Goal: Information Seeking & Learning: Learn about a topic

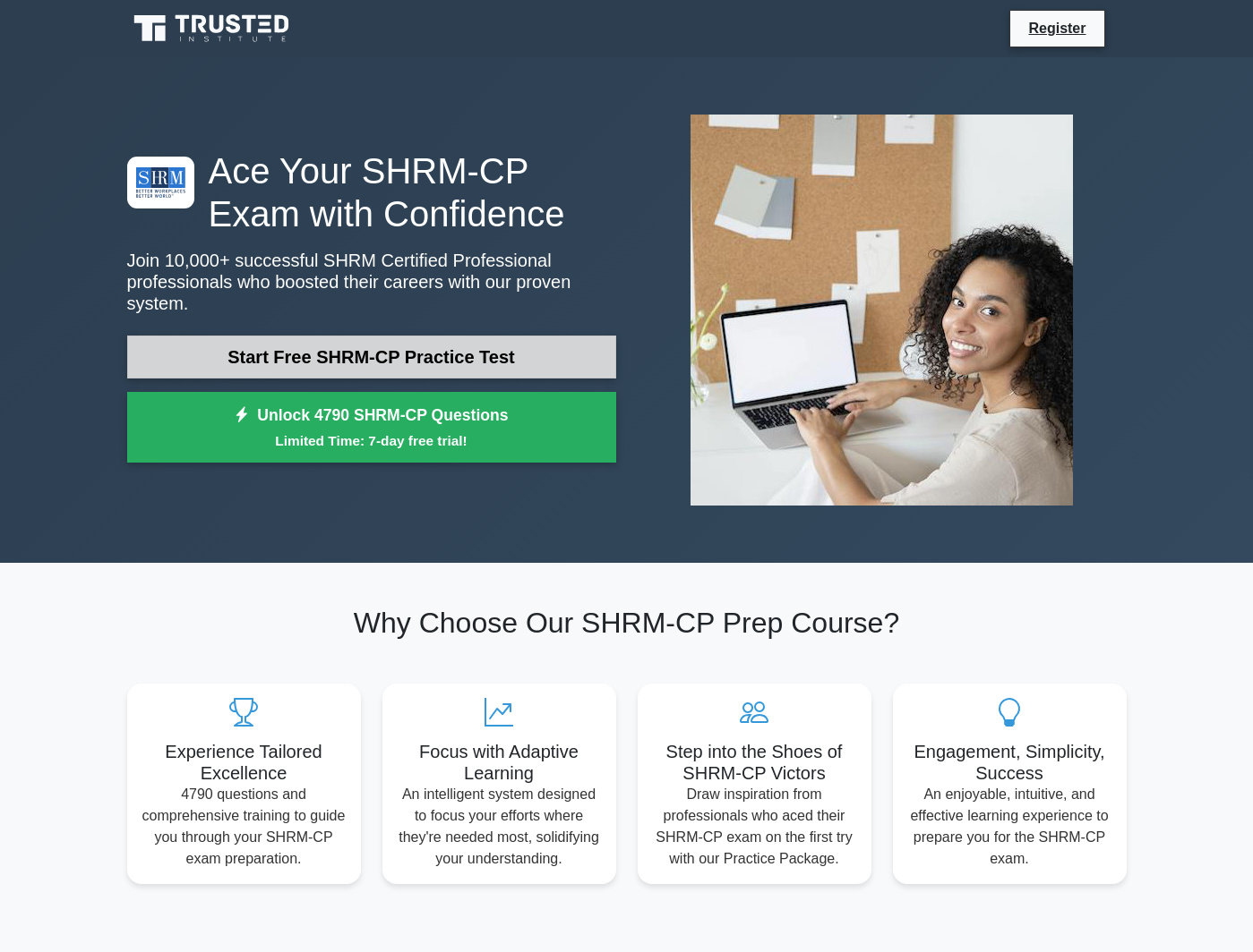
click at [457, 354] on link "Start Free SHRM-CP Practice Test" at bounding box center [371, 357] width 489 height 43
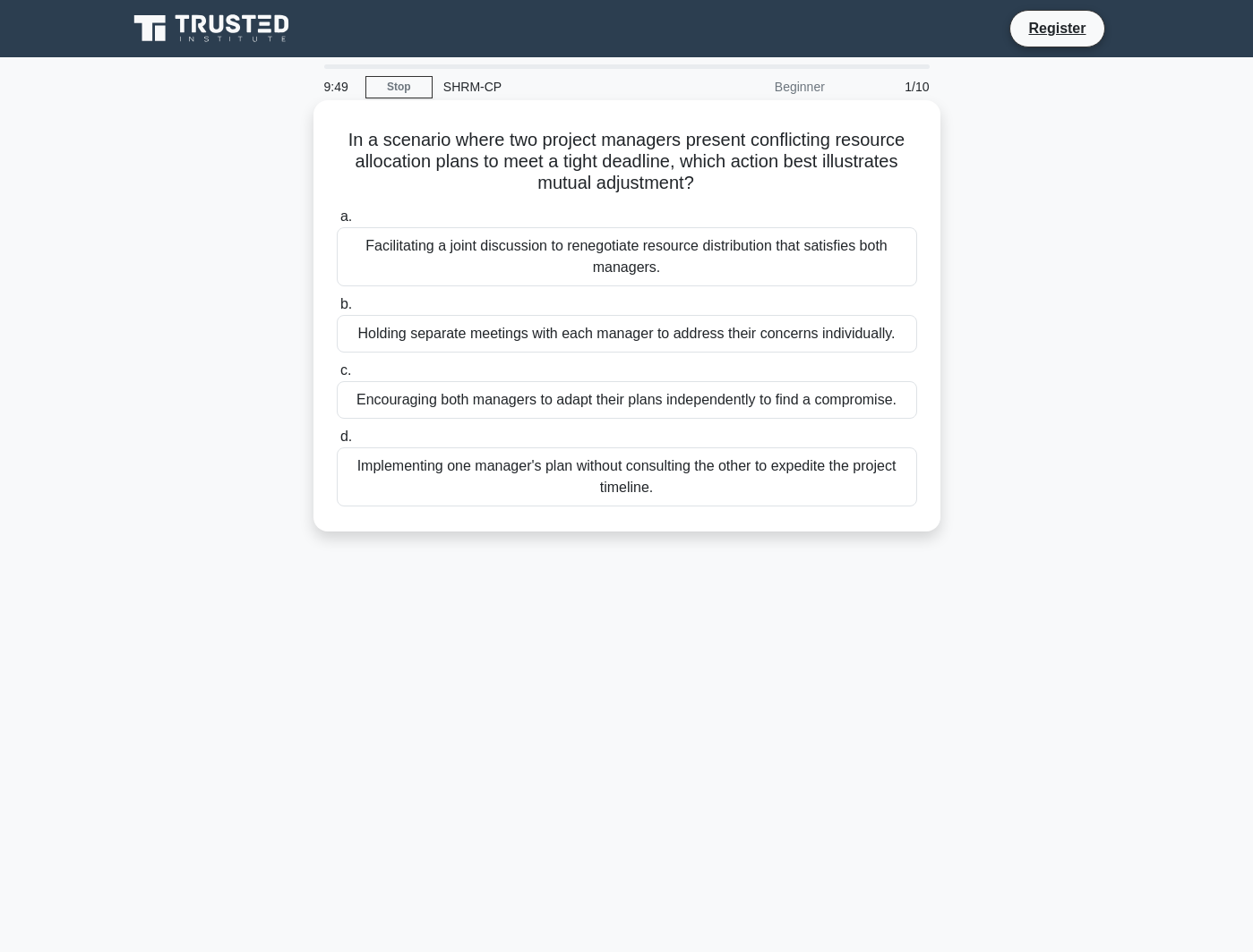
click at [817, 267] on div "Facilitating a joint discussion to renegotiate resource distribution that satis…" at bounding box center [626, 257] width 580 height 59
click at [337, 223] on input "a. Facilitating a joint discussion to renegotiate resource distribution that sa…" at bounding box center [337, 217] width 0 height 12
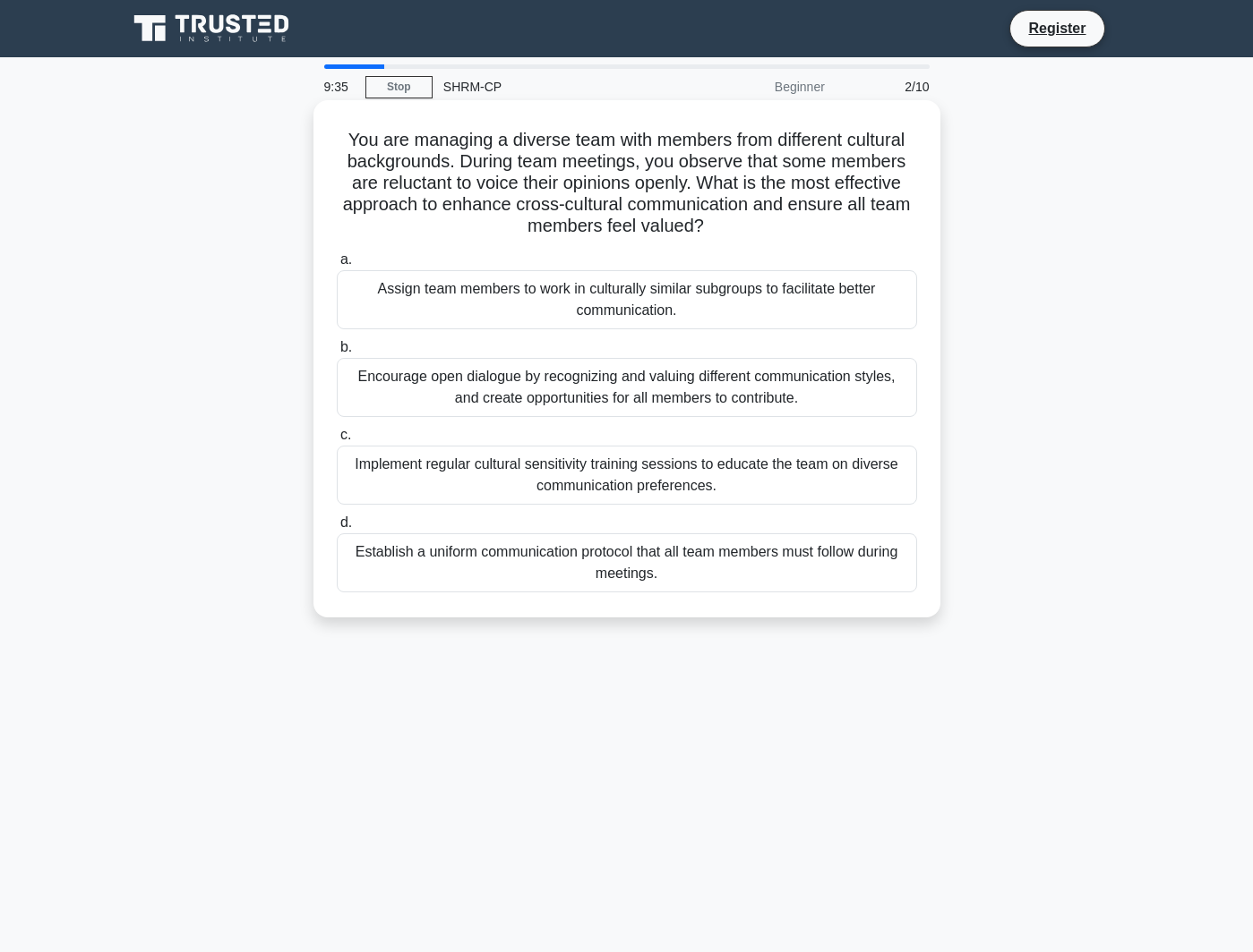
click at [799, 387] on div "Encourage open dialogue by recognizing and valuing different communication styl…" at bounding box center [626, 387] width 580 height 59
click at [337, 353] on input "b. Encourage open dialogue by recognizing and valuing different communication s…" at bounding box center [337, 348] width 0 height 12
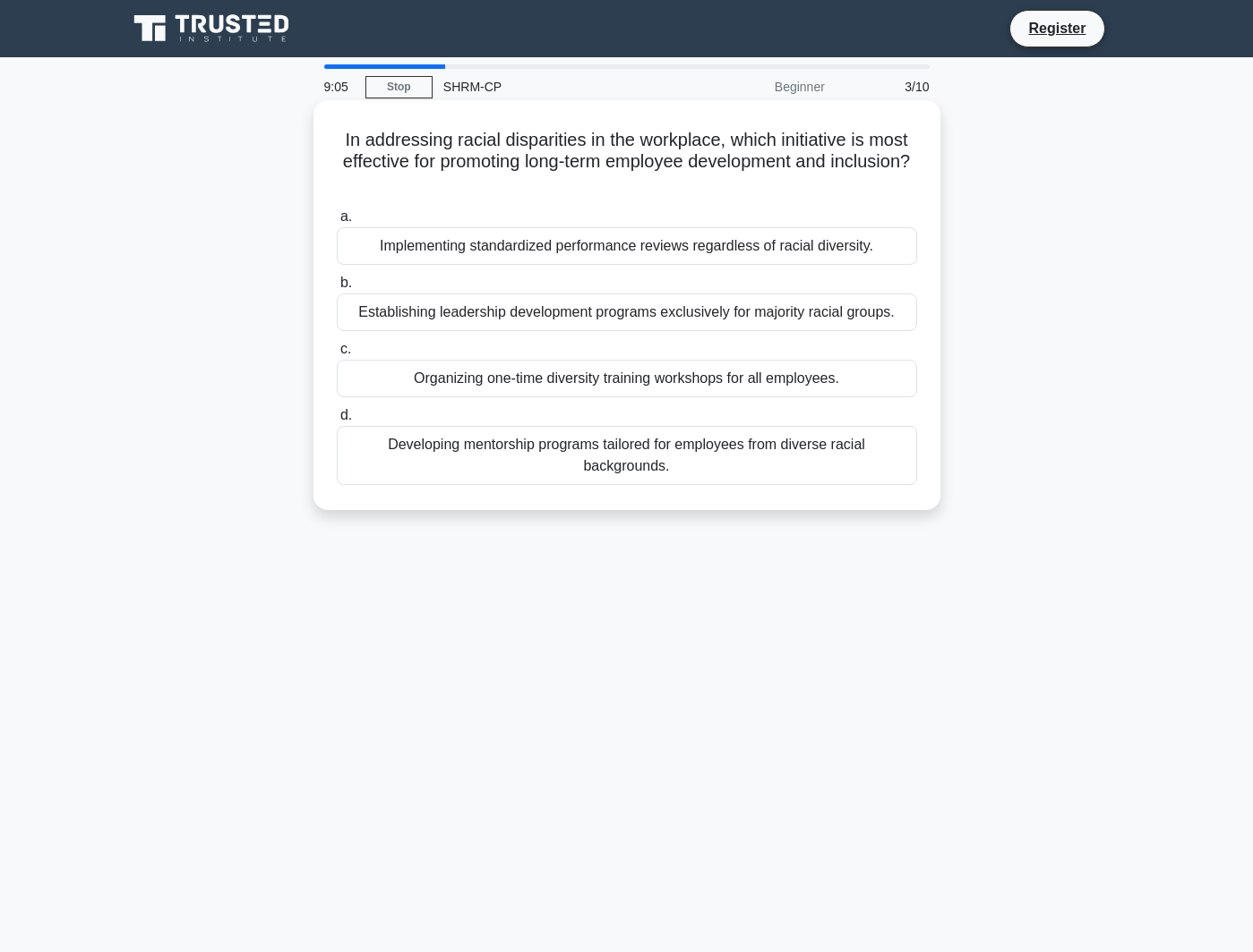
click at [650, 441] on div "Developing mentorship programs tailored for employees from diverse racial backg…" at bounding box center [626, 456] width 580 height 59
click at [337, 421] on input "d. Developing mentorship programs tailored for employees from diverse racial ba…" at bounding box center [337, 415] width 0 height 12
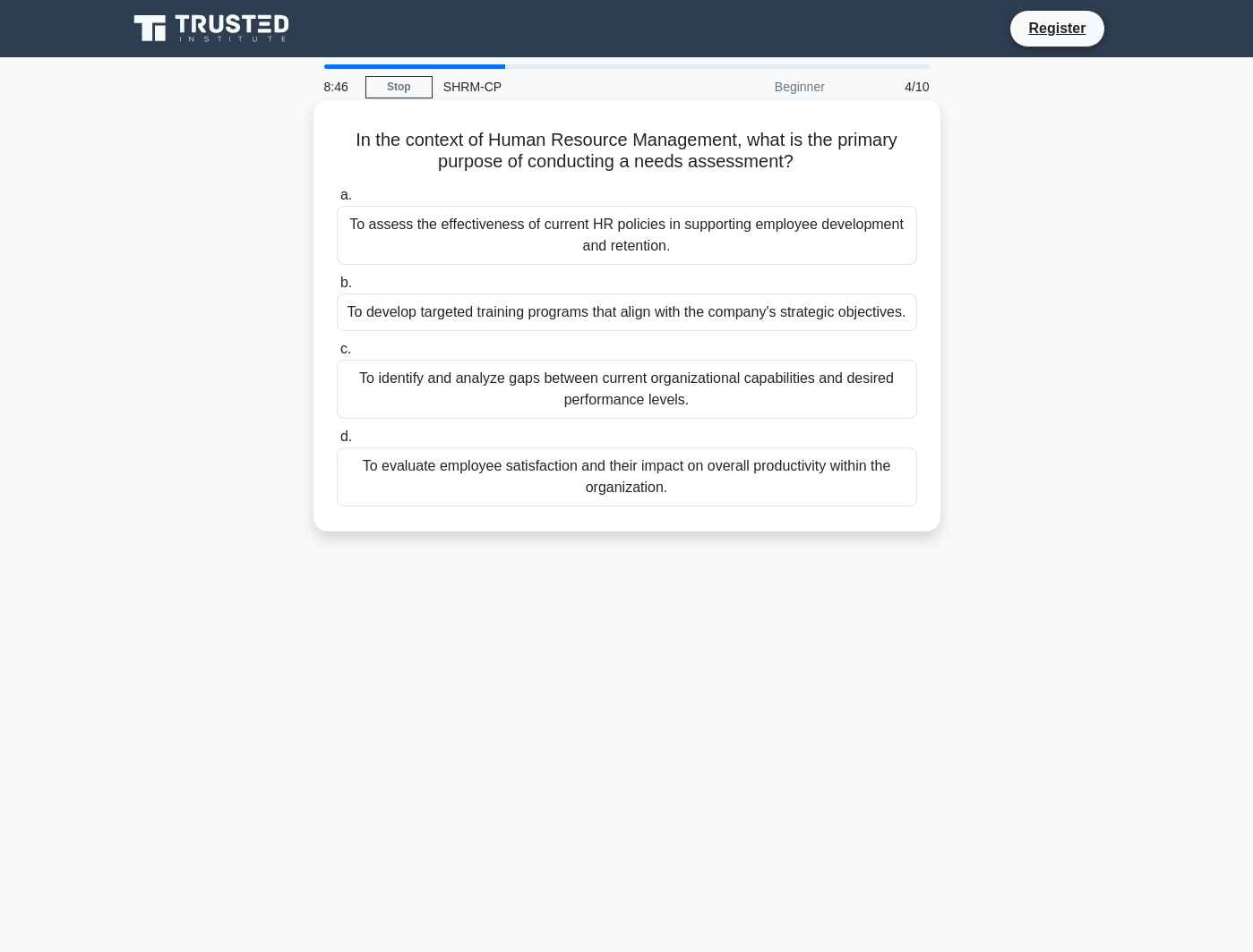
click at [866, 475] on div "To evaluate employee satisfaction and their impact on overall productivity with…" at bounding box center [626, 477] width 580 height 59
click at [337, 443] on input "d. To evaluate employee satisfaction and their impact on overall productivity w…" at bounding box center [337, 437] width 0 height 12
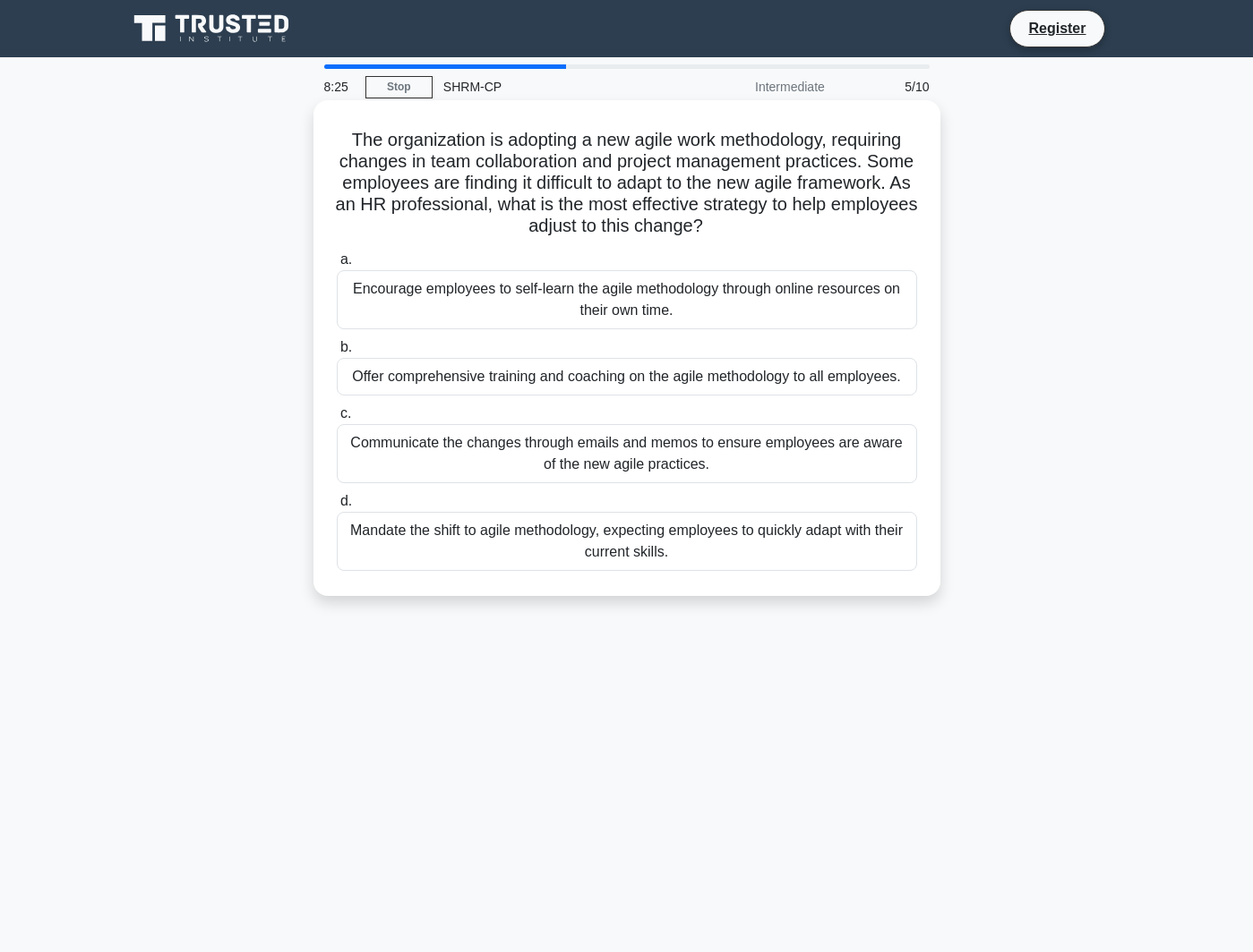
click at [850, 386] on div "Offer comprehensive training and coaching on the agile methodology to all emplo…" at bounding box center [626, 376] width 580 height 38
click at [337, 353] on input "b. Offer comprehensive training and coaching on the agile methodology to all em…" at bounding box center [337, 348] width 0 height 12
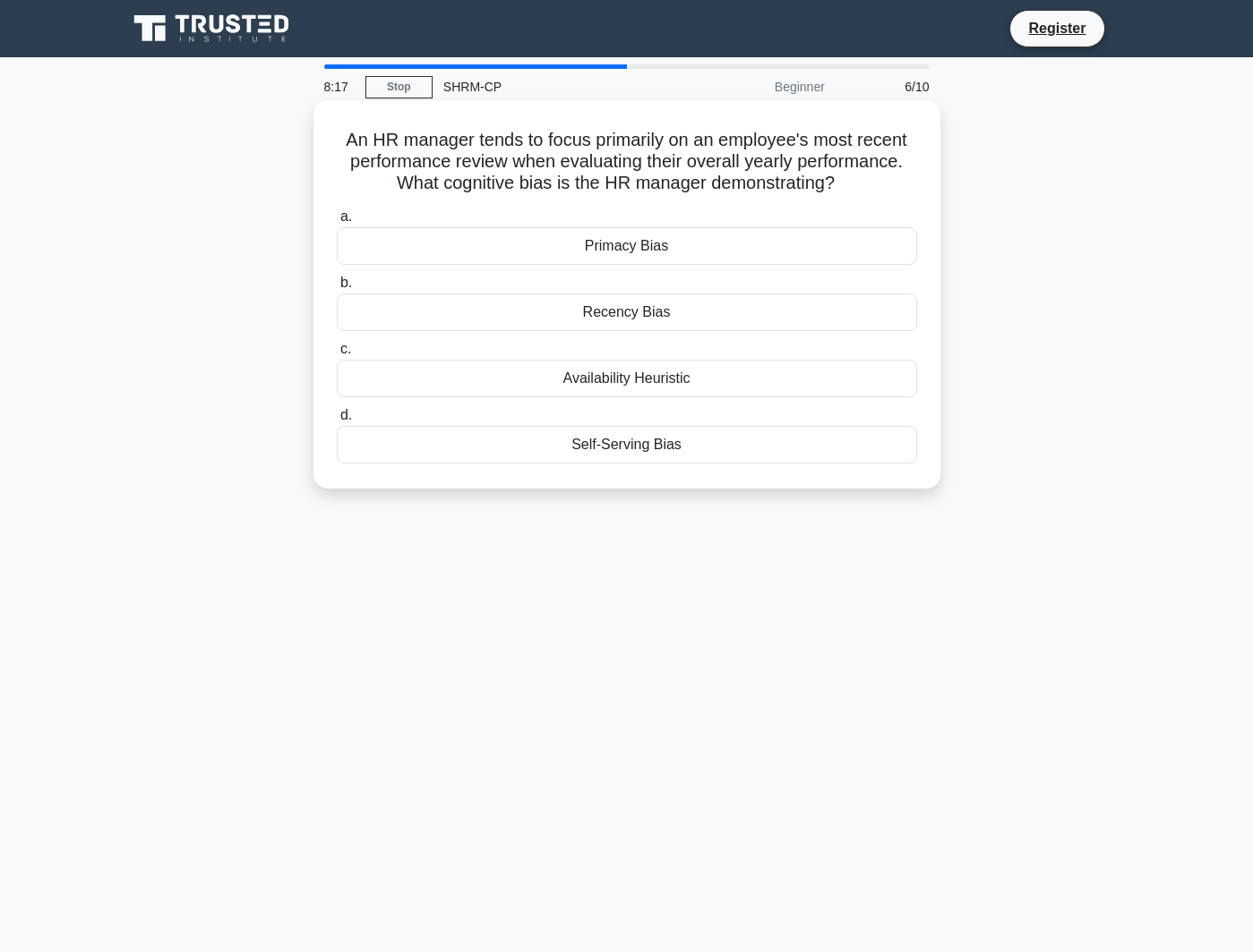
click at [719, 314] on div "Recency Bias" at bounding box center [626, 312] width 580 height 38
click at [337, 289] on input "b. Recency Bias" at bounding box center [337, 283] width 0 height 12
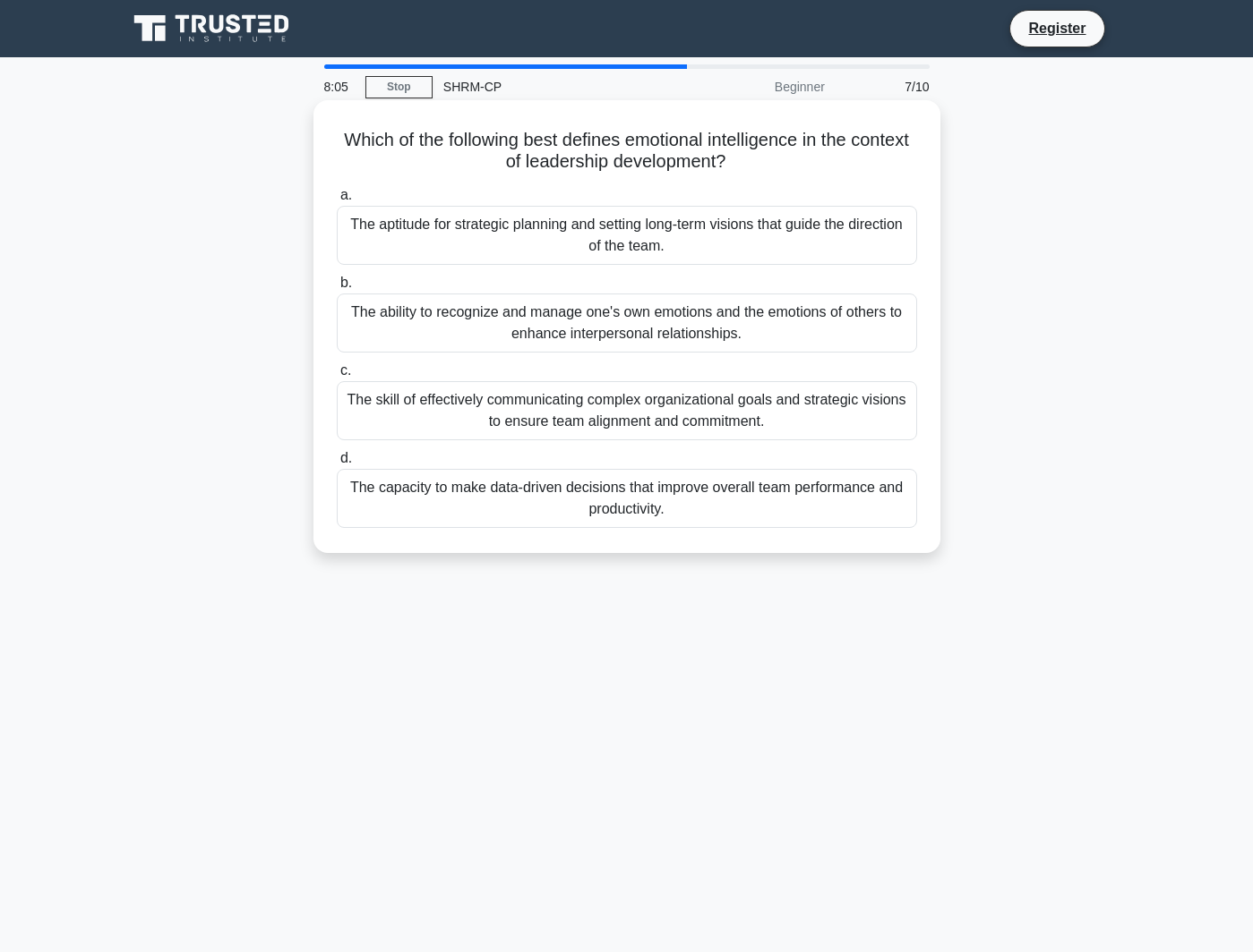
click at [722, 414] on div "The skill of effectively communicating complex organizational goals and strateg…" at bounding box center [626, 410] width 580 height 59
click at [337, 377] on input "c. The skill of effectively communicating complex organizational goals and stra…" at bounding box center [337, 371] width 0 height 12
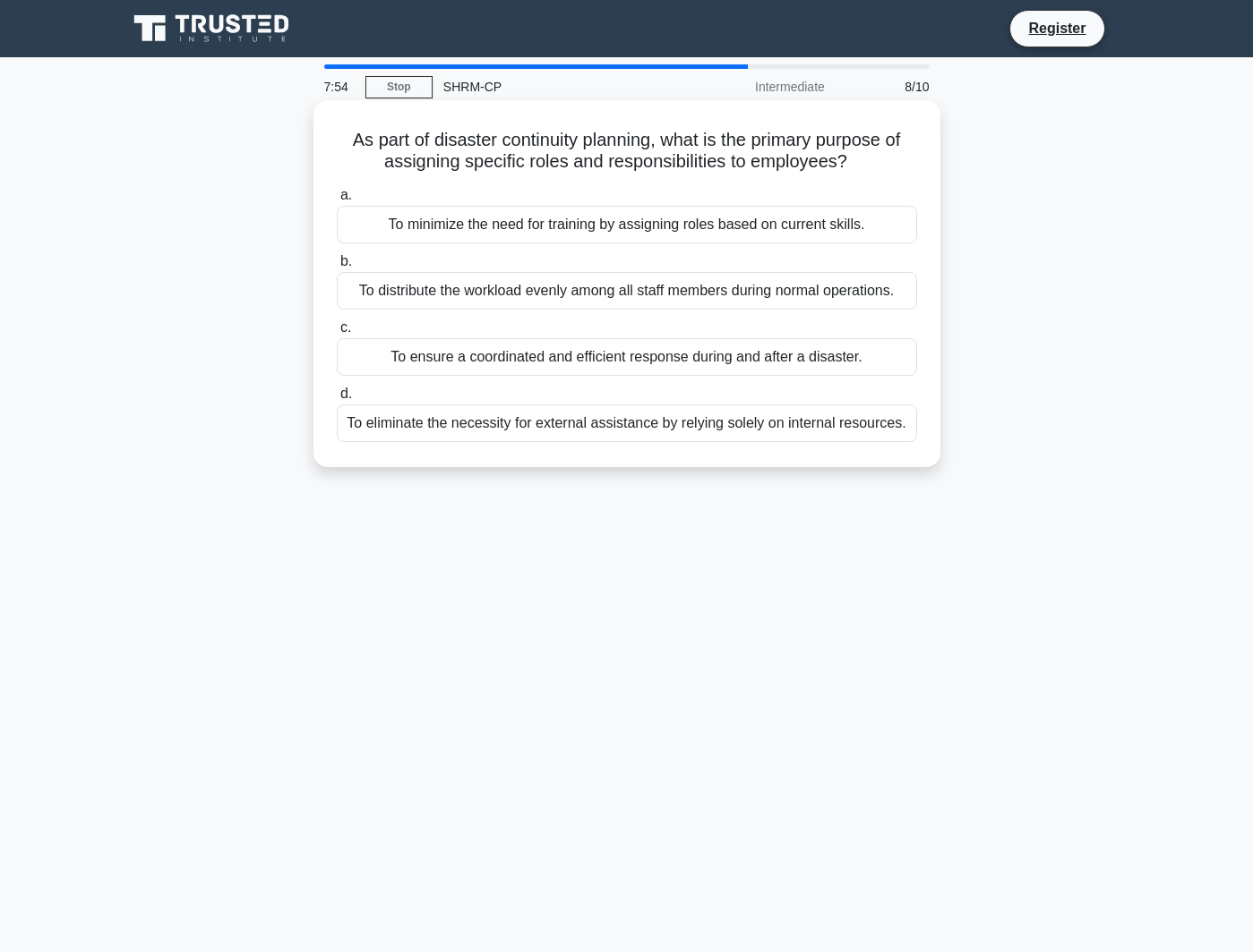
click at [816, 289] on div "To distribute the workload evenly among all staff members during normal operati…" at bounding box center [626, 290] width 580 height 38
click at [337, 267] on input "b. To distribute the workload evenly among all staff members during normal oper…" at bounding box center [337, 262] width 0 height 12
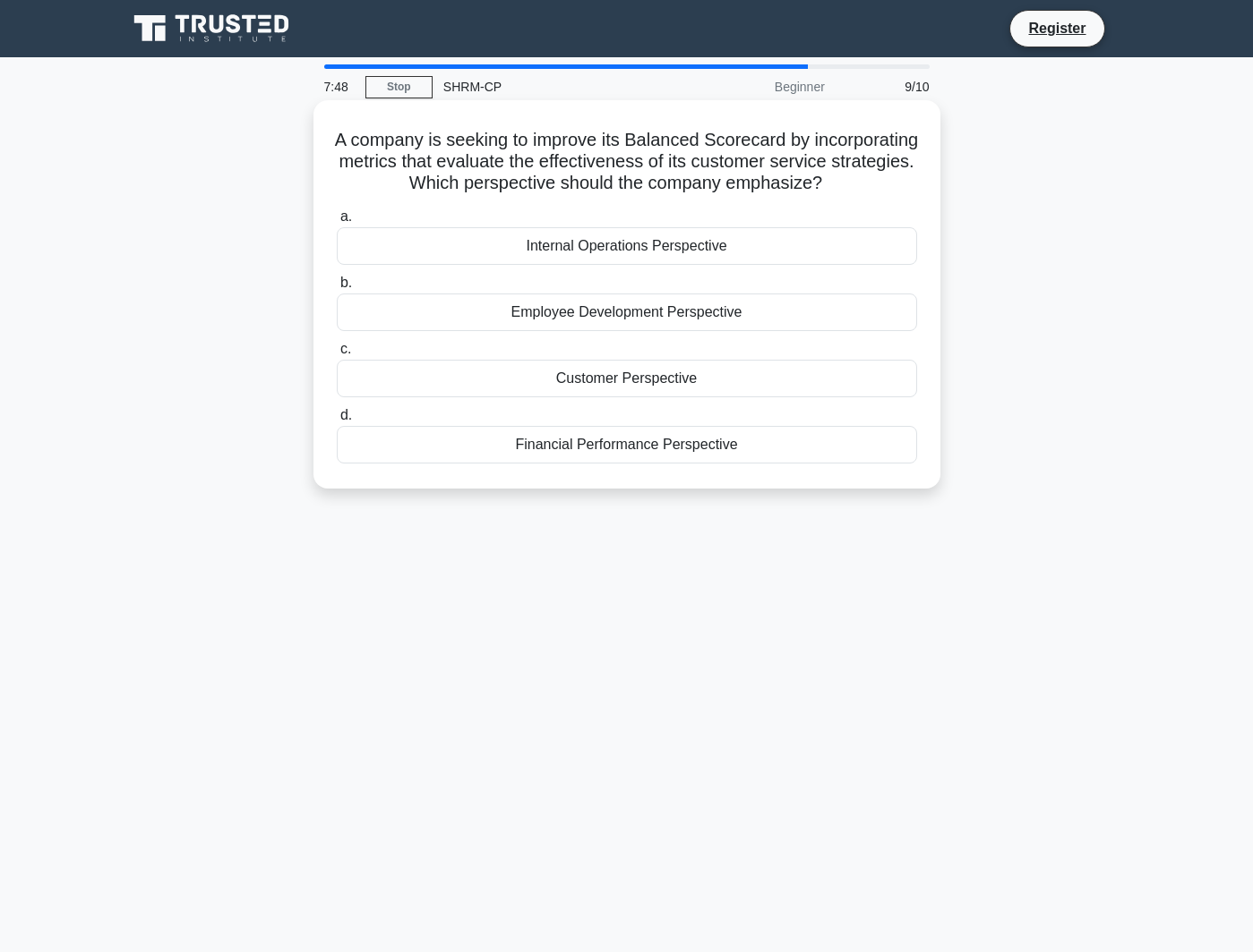
click at [694, 331] on div "Employee Development Perspective" at bounding box center [626, 312] width 580 height 38
click at [337, 289] on input "b. Employee Development Perspective" at bounding box center [337, 283] width 0 height 12
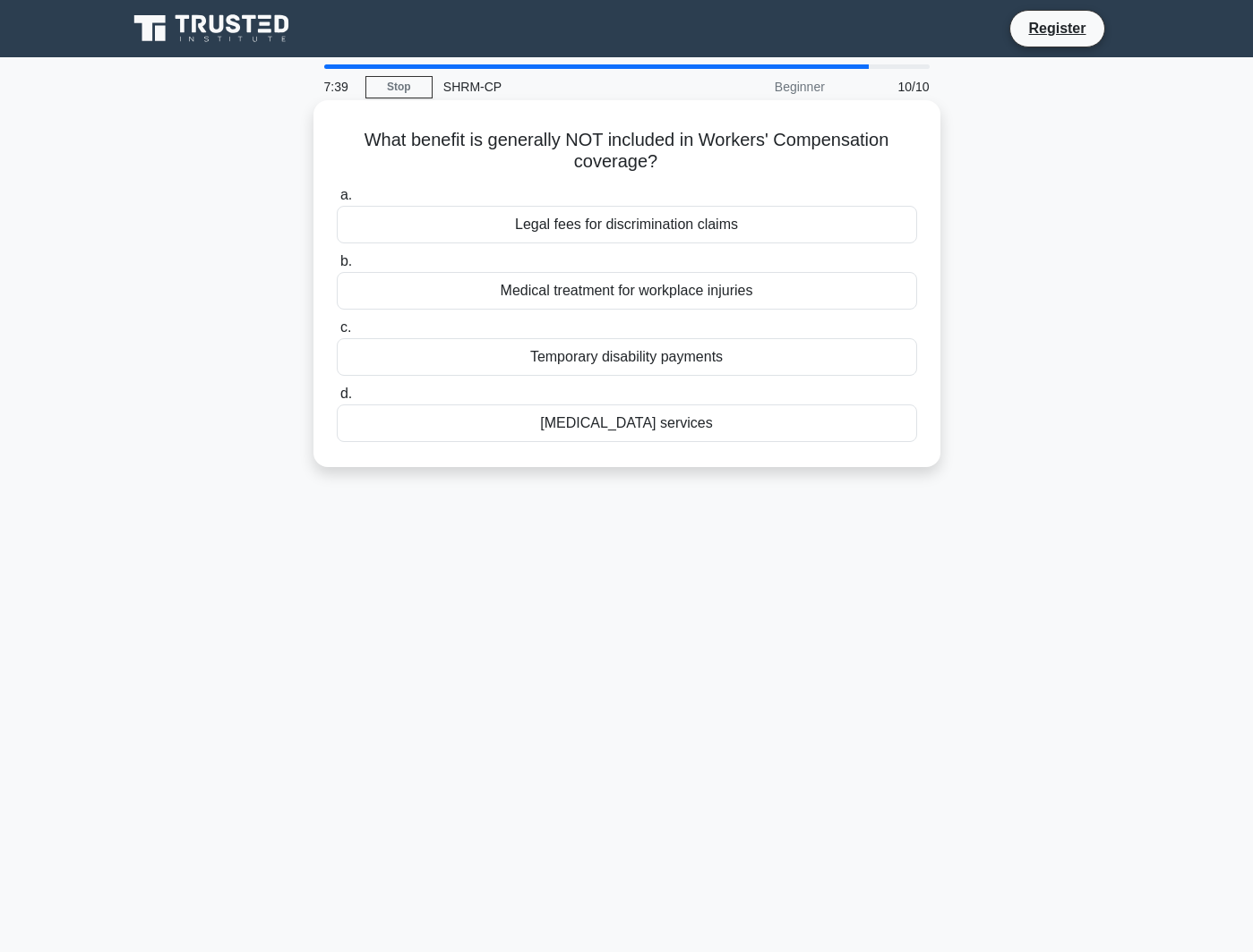
click at [679, 424] on div "Vocational rehabilitation services" at bounding box center [626, 423] width 580 height 38
click at [337, 400] on input "d. Vocational rehabilitation services" at bounding box center [337, 394] width 0 height 12
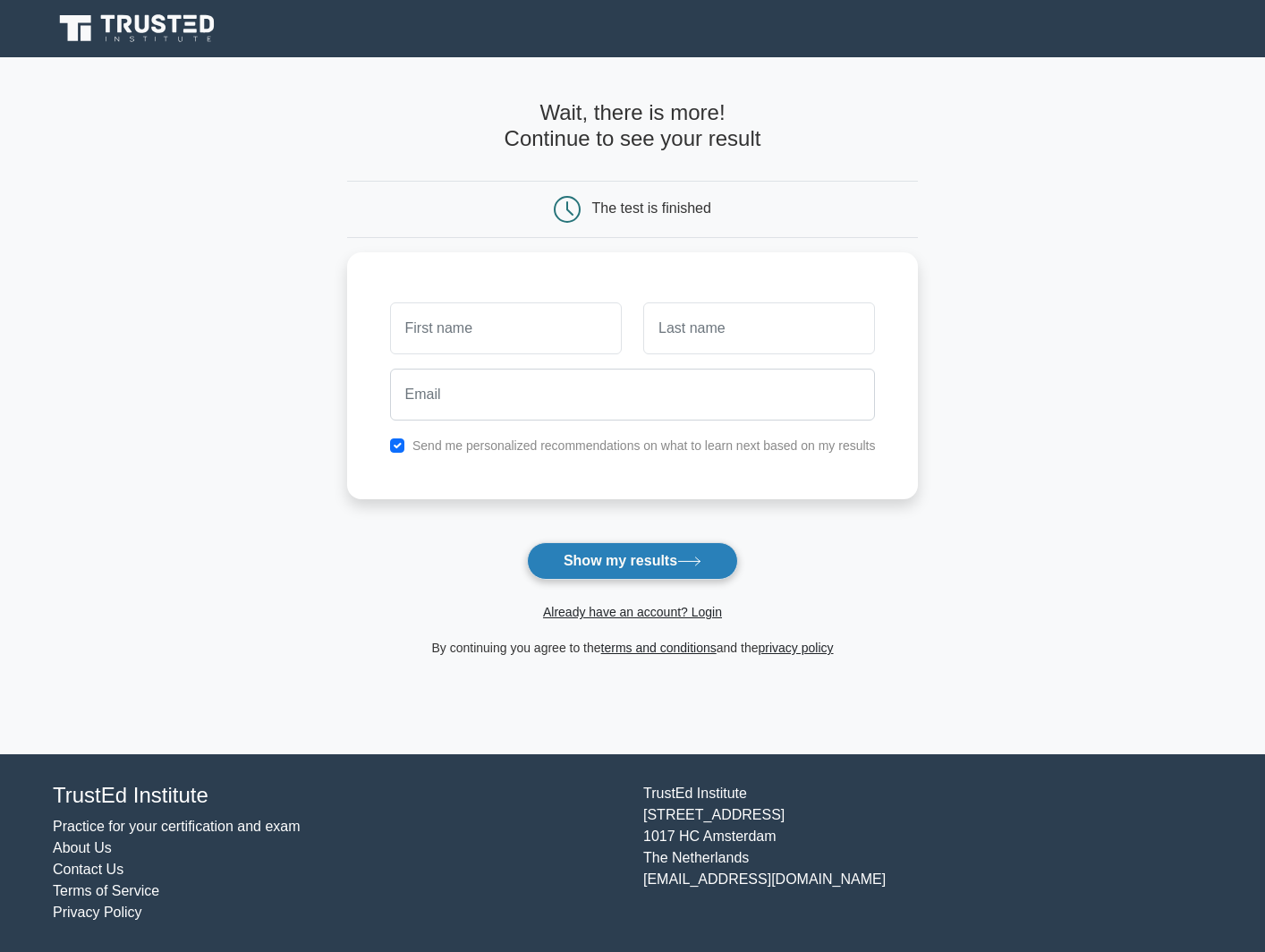
click at [639, 549] on button "Show my results" at bounding box center [632, 561] width 212 height 38
click at [512, 300] on input "text" at bounding box center [505, 323] width 232 height 52
type input "Olivia"
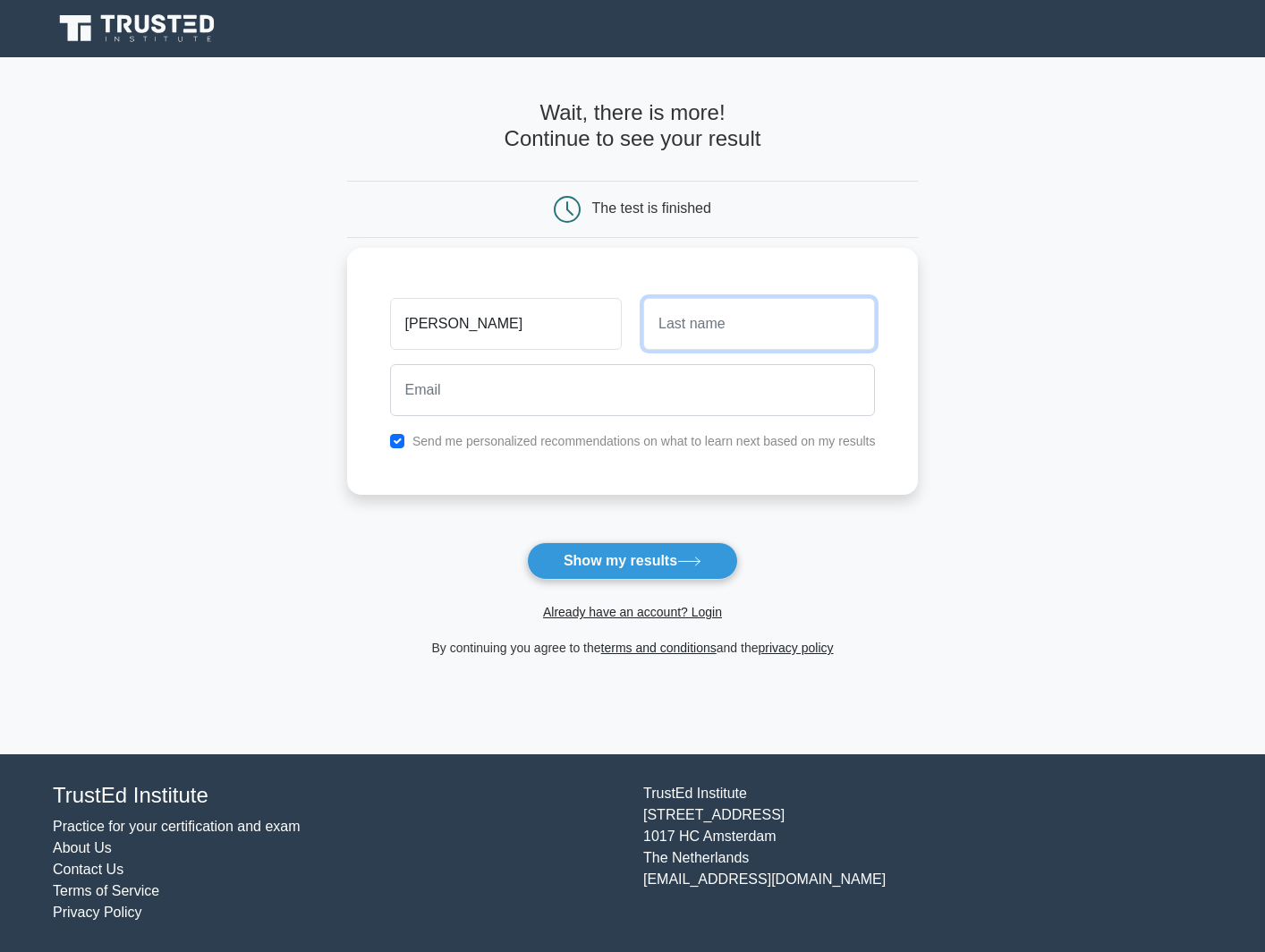
click at [703, 316] on input "text" at bounding box center [759, 323] width 232 height 52
type input "Nasuta"
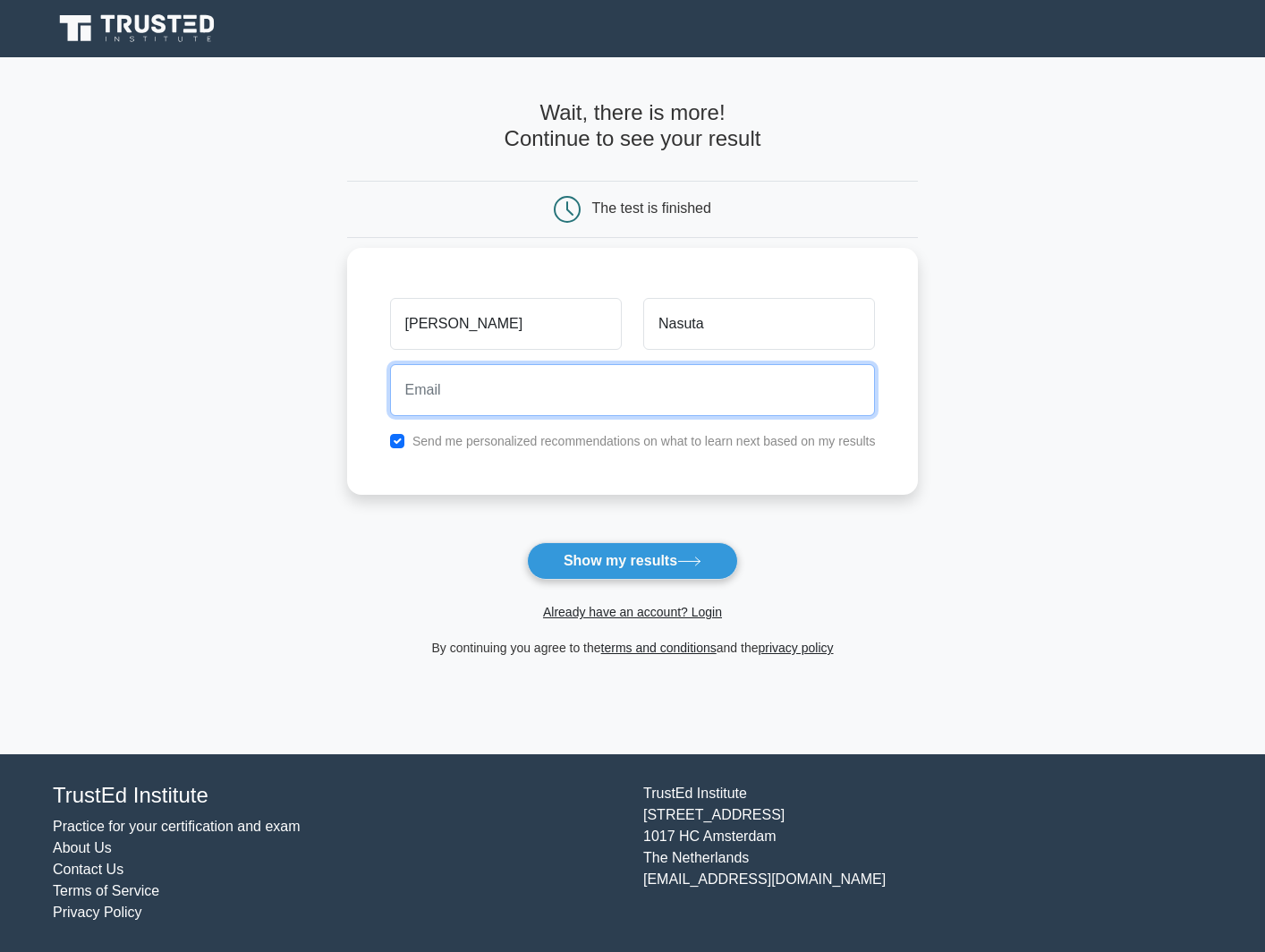
click at [724, 408] on input "email" at bounding box center [633, 390] width 486 height 52
type input "onasuta@infrastructure-eng.com"
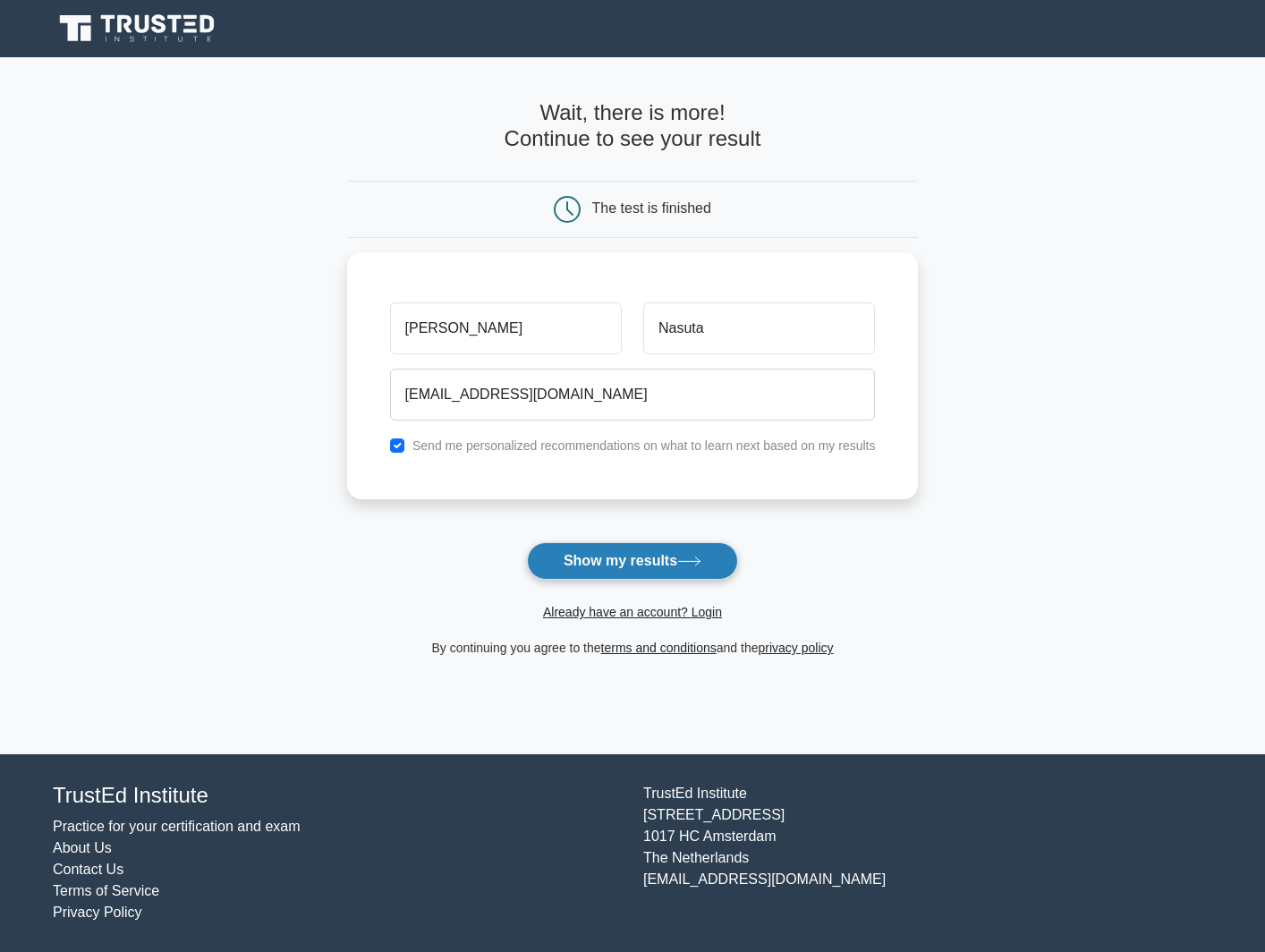
click at [597, 556] on button "Show my results" at bounding box center [632, 561] width 212 height 38
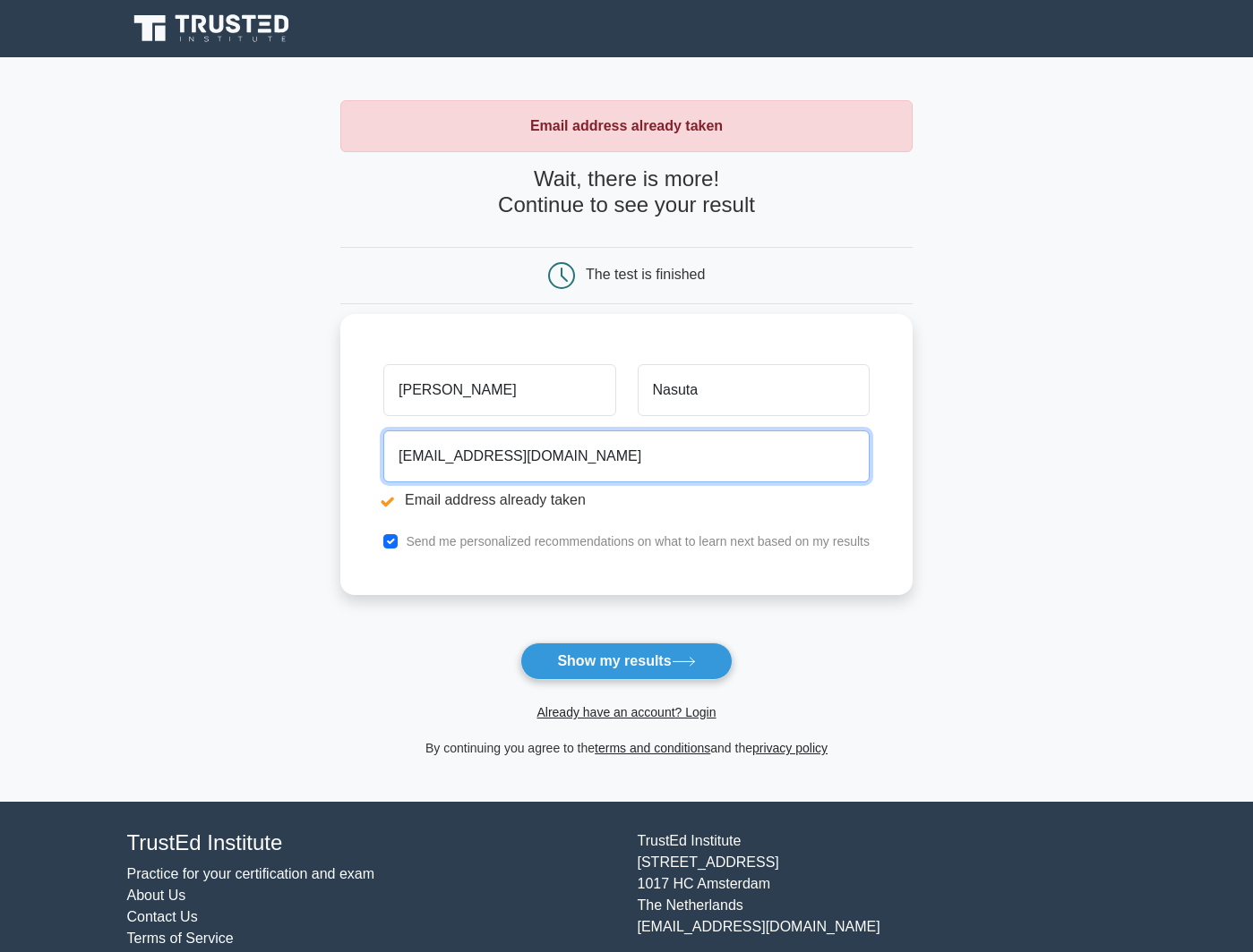
click at [626, 456] on input "onasuta@infrastructure-eng.com" at bounding box center [626, 457] width 486 height 52
click at [630, 456] on input "onasuta@infrastructure-eng.com" at bounding box center [626, 457] width 486 height 52
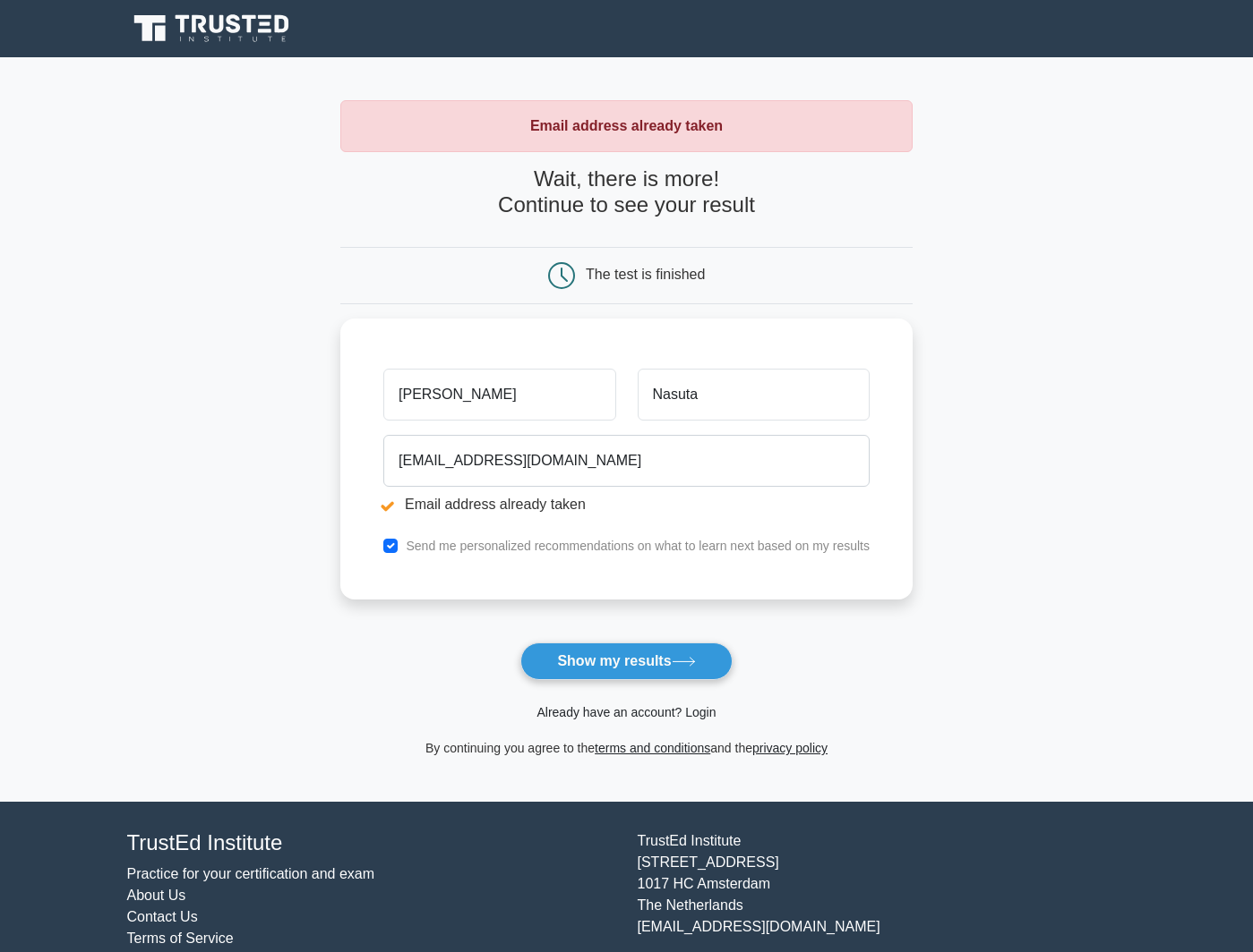
click at [659, 705] on link "Already have an account? Login" at bounding box center [626, 712] width 179 height 14
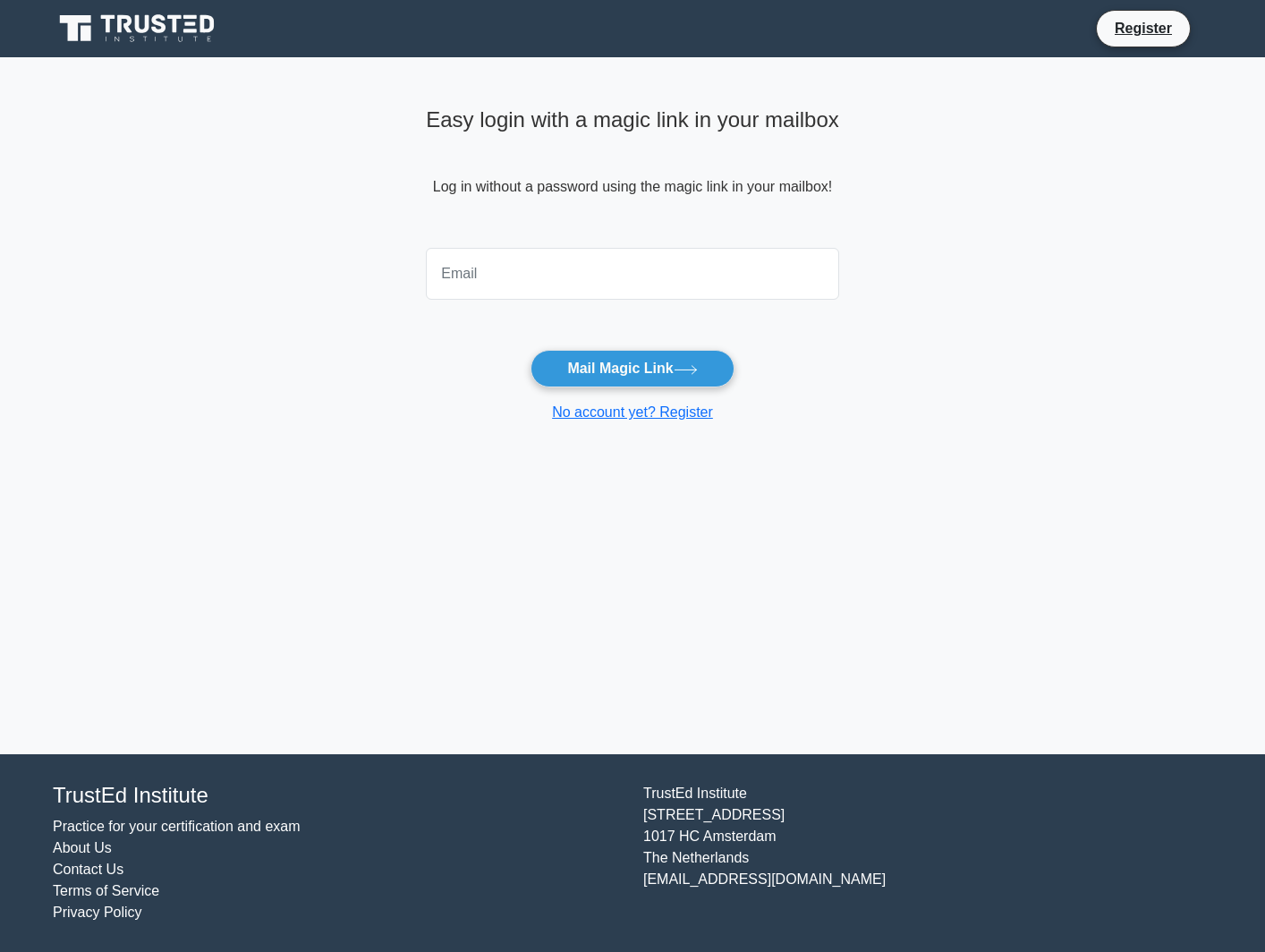
click at [659, 296] on input "email" at bounding box center [632, 274] width 413 height 52
type input "onasuta@infrastructure-eng.com"
click at [658, 364] on button "Mail Magic Link" at bounding box center [632, 369] width 203 height 38
